Goal: Check status

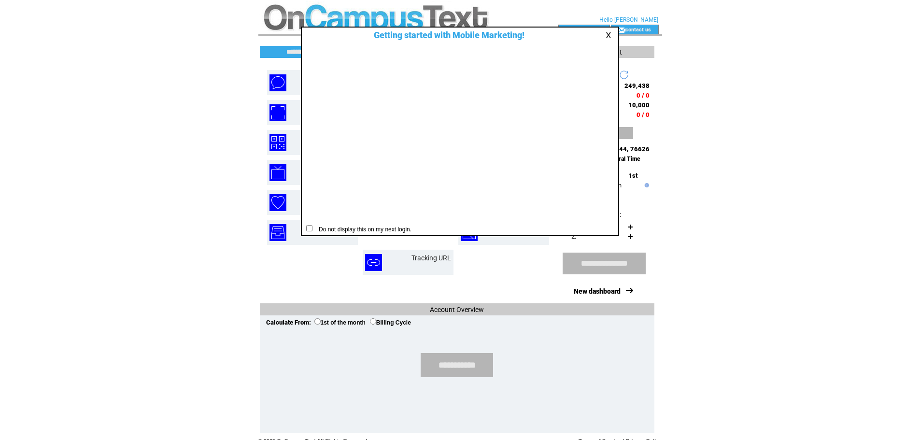
click at [609, 32] on link at bounding box center [609, 35] width 9 height 6
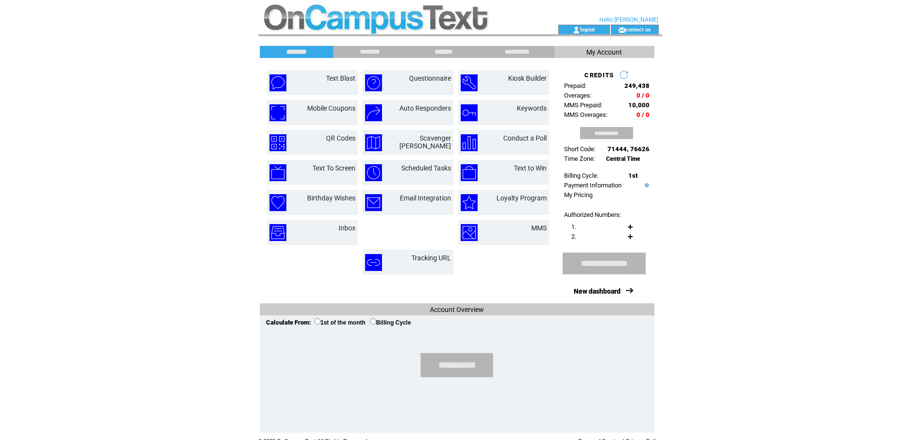
click at [449, 49] on input "*******" at bounding box center [443, 52] width 72 height 8
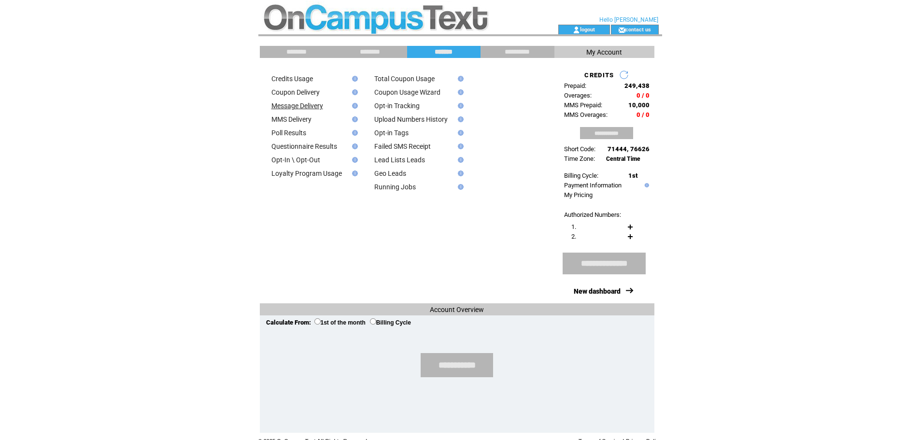
click at [292, 106] on link "Message Delivery" at bounding box center [297, 106] width 52 height 8
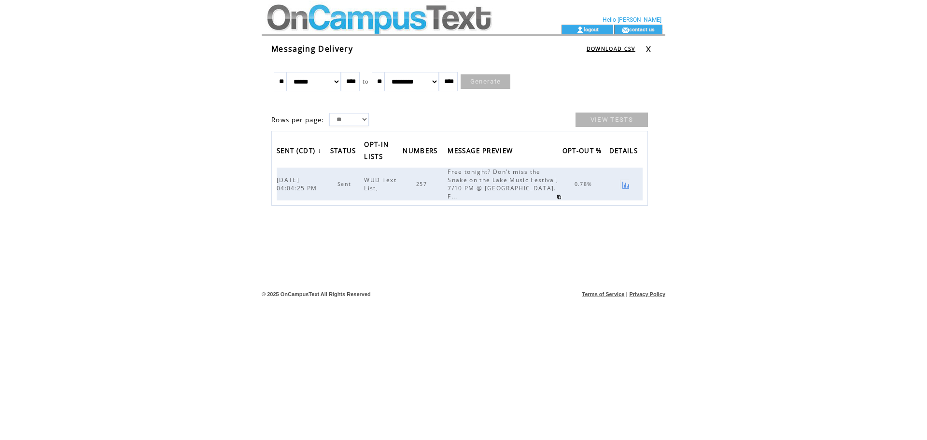
click at [623, 184] on link at bounding box center [624, 184] width 9 height 9
